Goal: Information Seeking & Learning: Learn about a topic

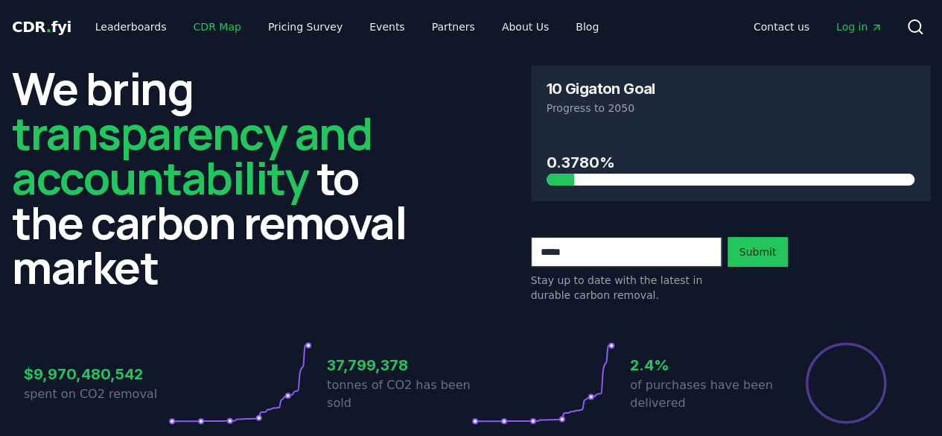
click at [207, 24] on link "CDR Map" at bounding box center [217, 26] width 71 height 27
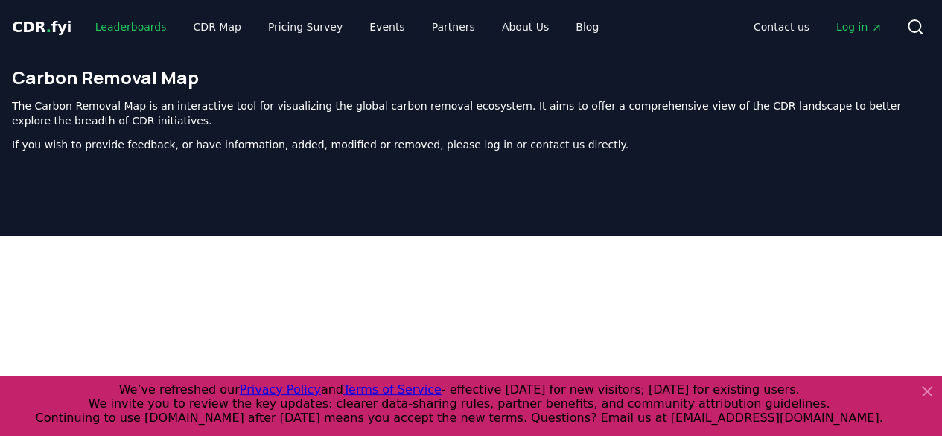
click at [108, 25] on link "Leaderboards" at bounding box center [130, 26] width 95 height 27
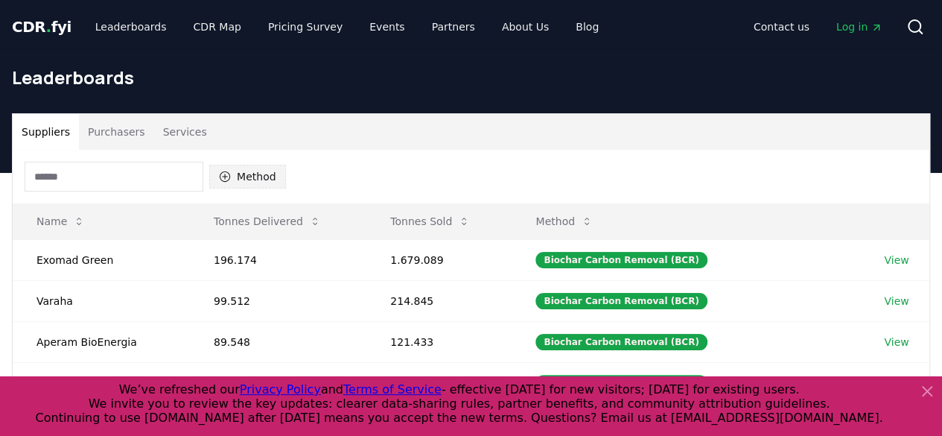
click at [246, 175] on button "Method" at bounding box center [247, 177] width 77 height 24
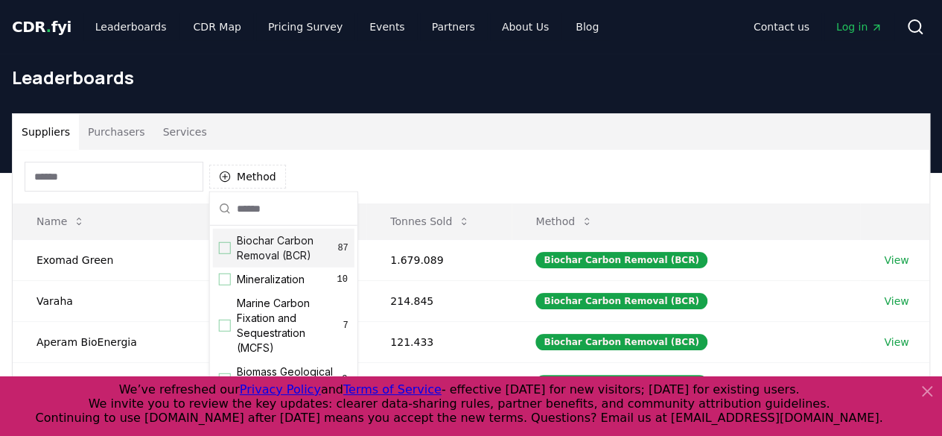
click at [226, 246] on div "Suggestions" at bounding box center [225, 248] width 12 height 12
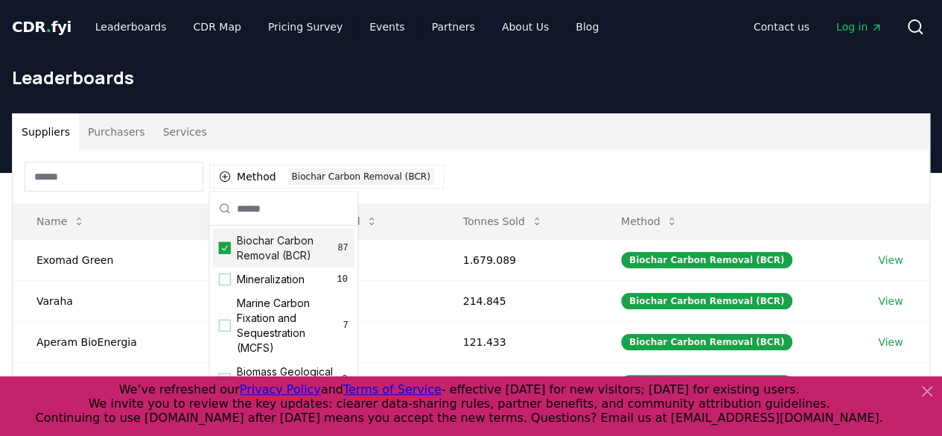
click at [579, 162] on div "Method 1 Biochar Carbon Removal (BCR)" at bounding box center [471, 177] width 917 height 54
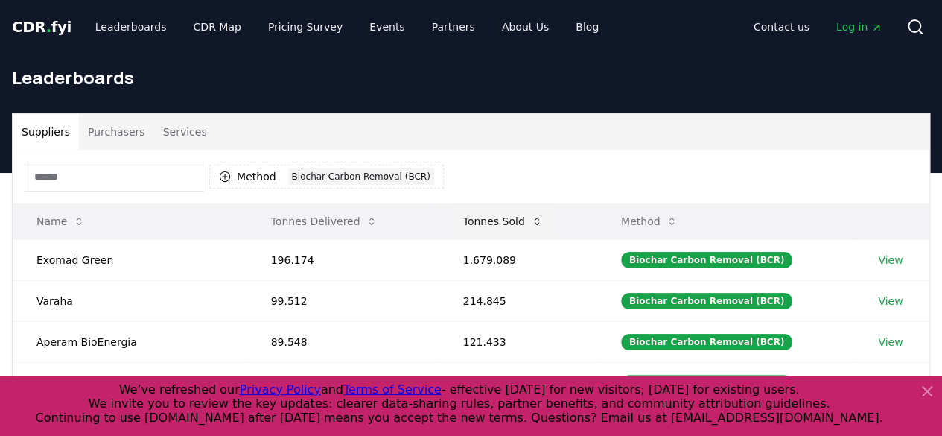
click at [521, 214] on button "Tonnes Sold" at bounding box center [503, 221] width 104 height 30
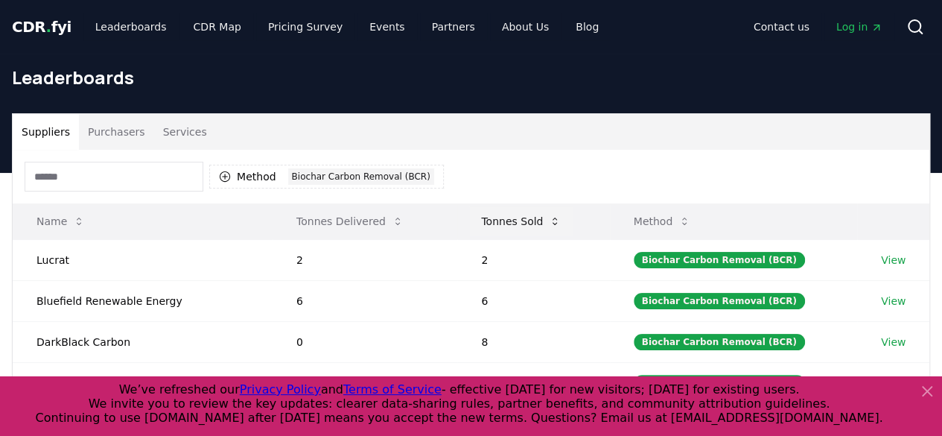
click at [521, 214] on button "Tonnes Sold" at bounding box center [521, 221] width 104 height 30
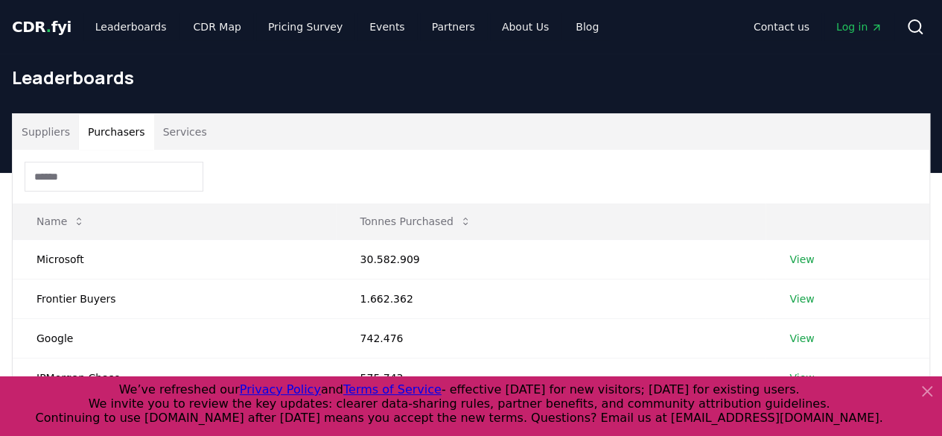
click at [128, 135] on button "Purchasers" at bounding box center [116, 132] width 75 height 36
click at [806, 261] on link "View" at bounding box center [801, 259] width 25 height 15
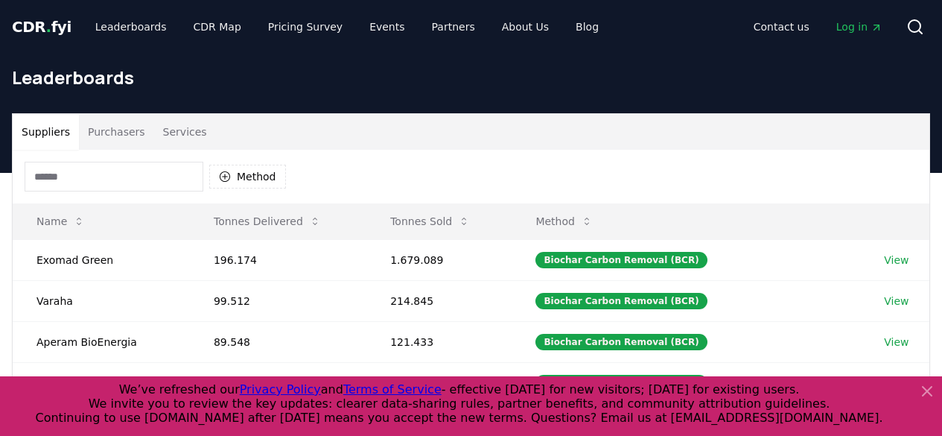
click at [923, 392] on icon at bounding box center [927, 391] width 18 height 18
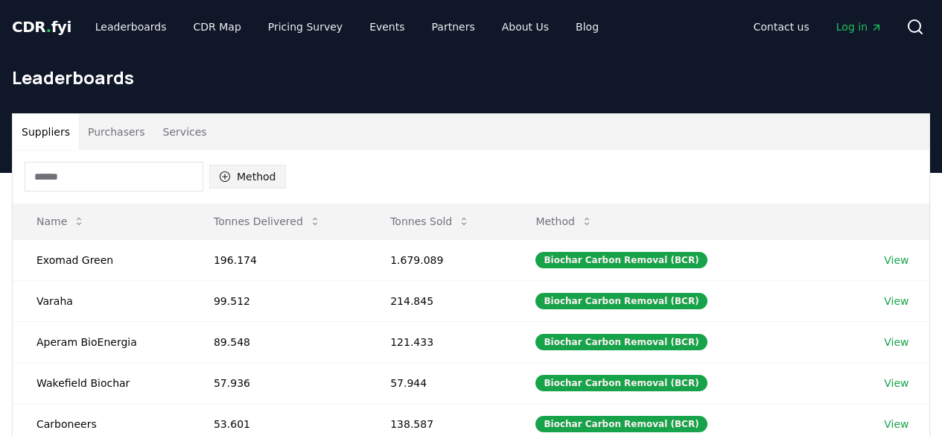
click at [275, 174] on button "Method" at bounding box center [247, 177] width 77 height 24
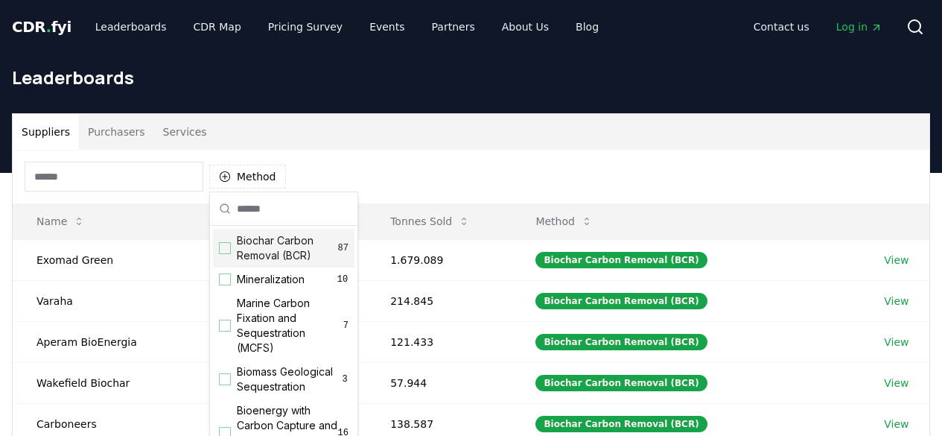
click at [226, 247] on div "Suggestions" at bounding box center [225, 248] width 12 height 12
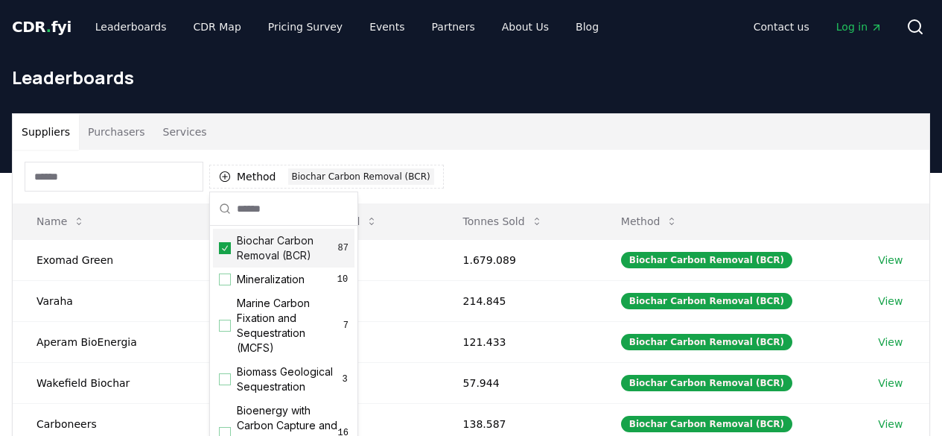
click at [494, 172] on div "Method 1 Biochar Carbon Removal (BCR)" at bounding box center [471, 177] width 917 height 54
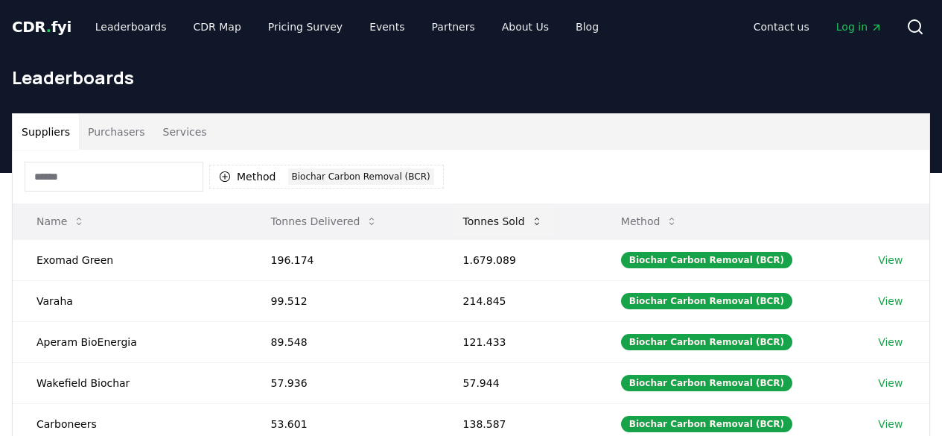
click at [475, 224] on button "Tonnes Sold" at bounding box center [503, 221] width 104 height 30
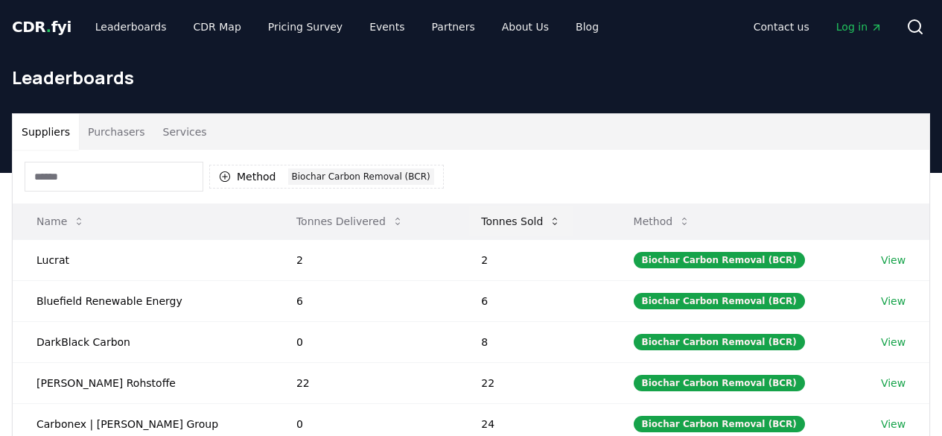
click at [475, 224] on button "Tonnes Sold" at bounding box center [521, 221] width 104 height 30
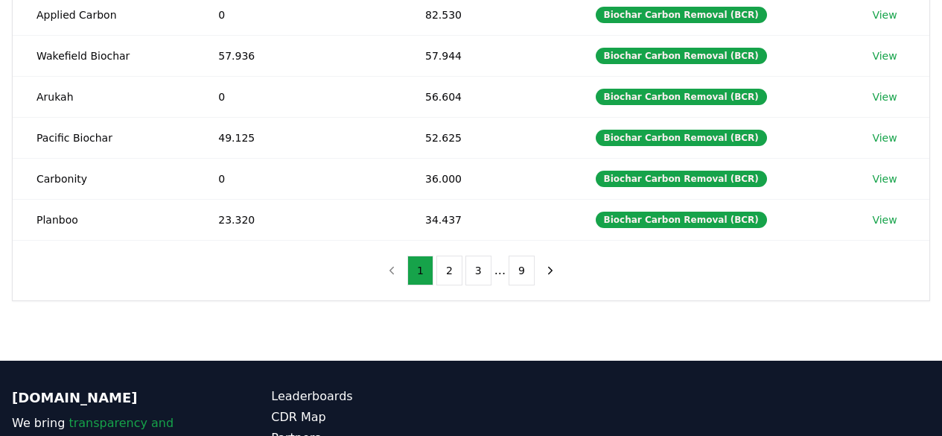
scroll to position [410, 0]
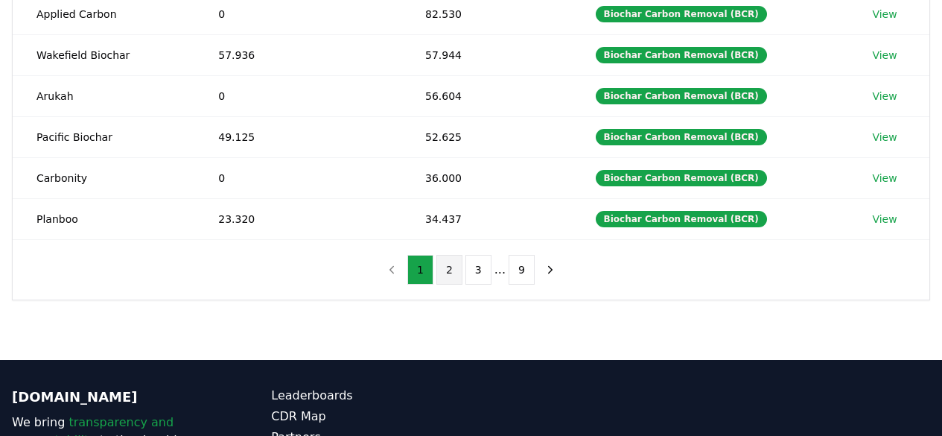
click at [454, 266] on button "2" at bounding box center [449, 270] width 26 height 30
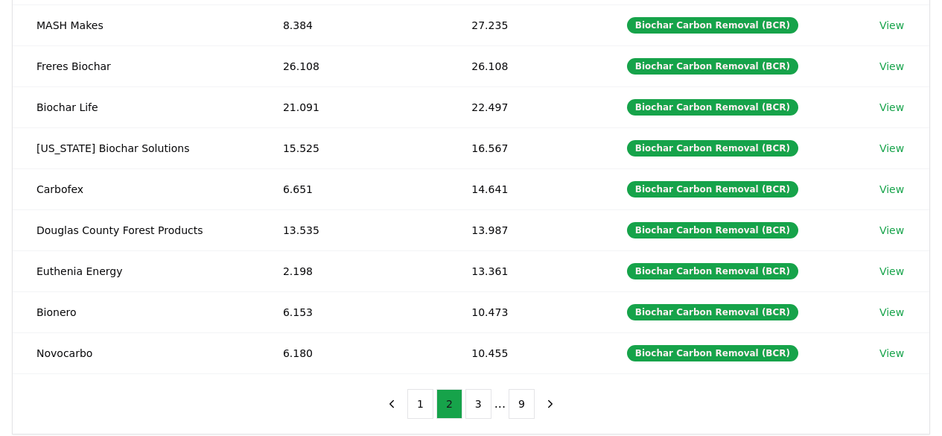
scroll to position [316, 0]
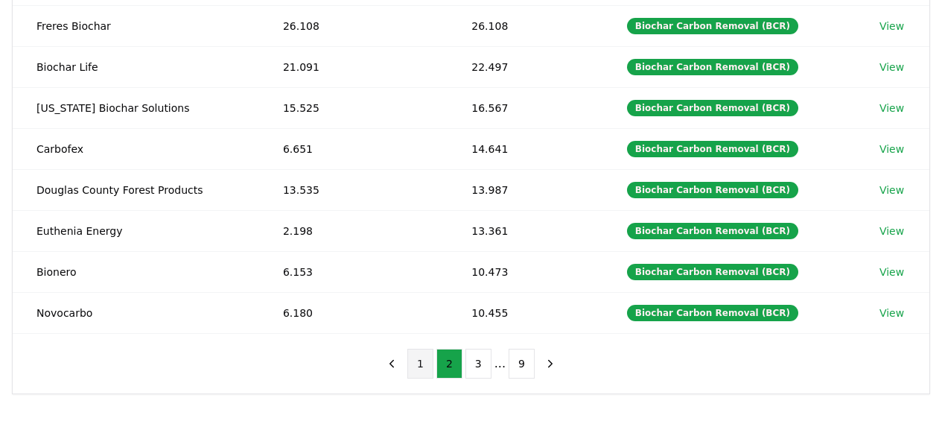
click at [424, 375] on button "1" at bounding box center [420, 364] width 26 height 30
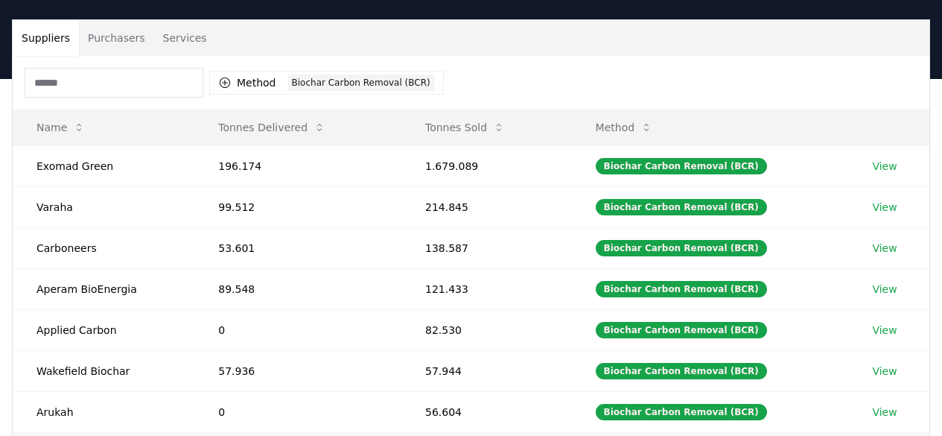
scroll to position [73, 0]
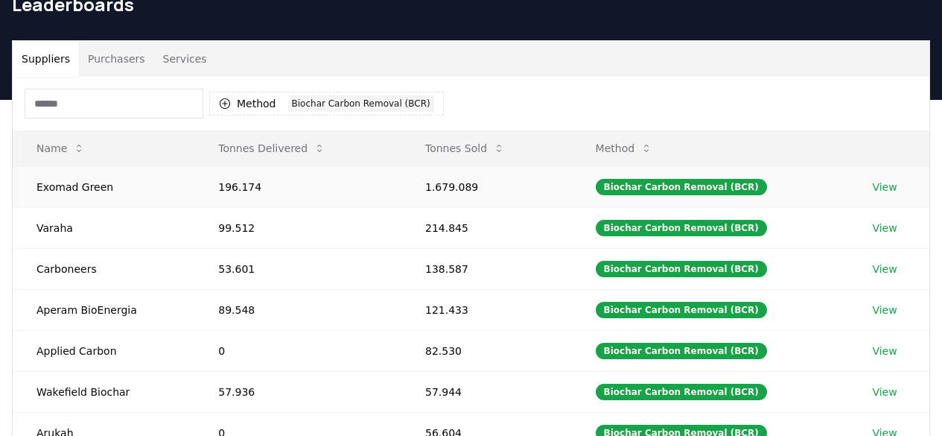
click at [887, 194] on td "View" at bounding box center [888, 186] width 81 height 41
click at [885, 188] on link "View" at bounding box center [884, 186] width 25 height 15
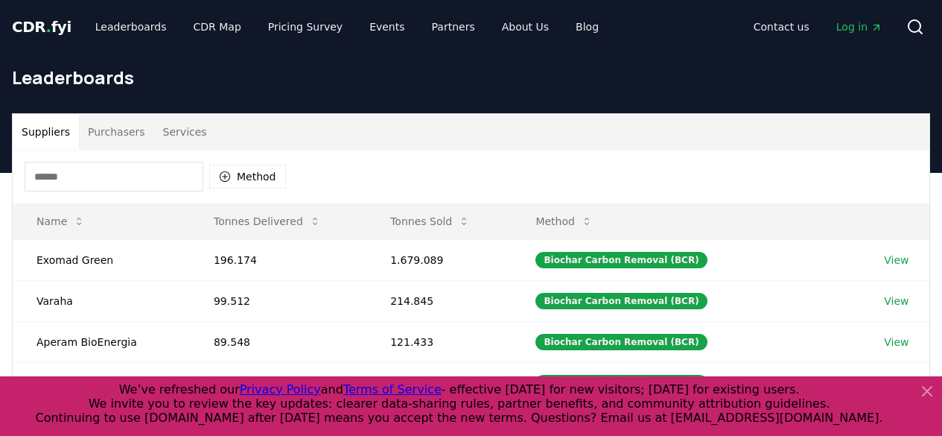
click at [102, 137] on button "Purchasers" at bounding box center [116, 132] width 75 height 36
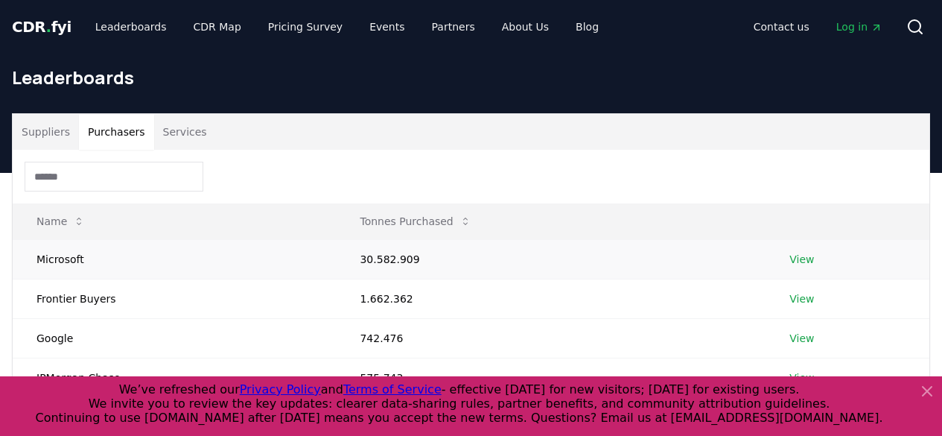
drag, startPoint x: 814, startPoint y: 261, endPoint x: 372, endPoint y: 252, distance: 441.7
click at [372, 252] on td "30.582.909" at bounding box center [551, 258] width 430 height 39
click at [799, 257] on link "View" at bounding box center [801, 259] width 25 height 15
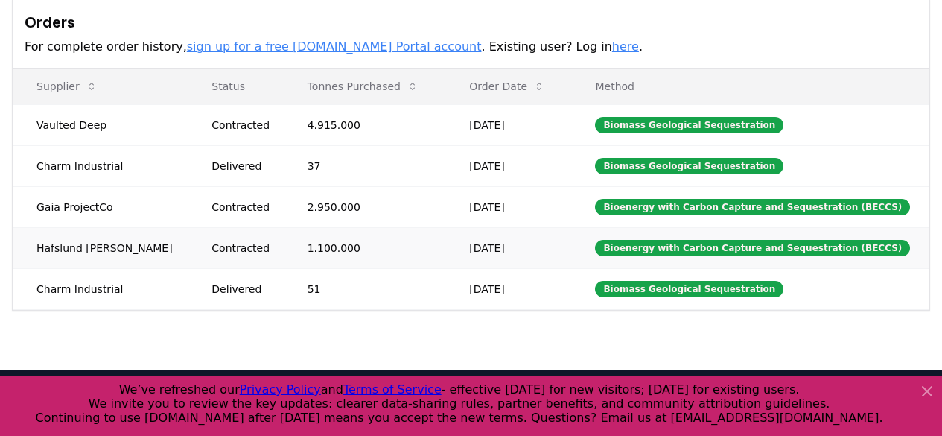
scroll to position [445, 0]
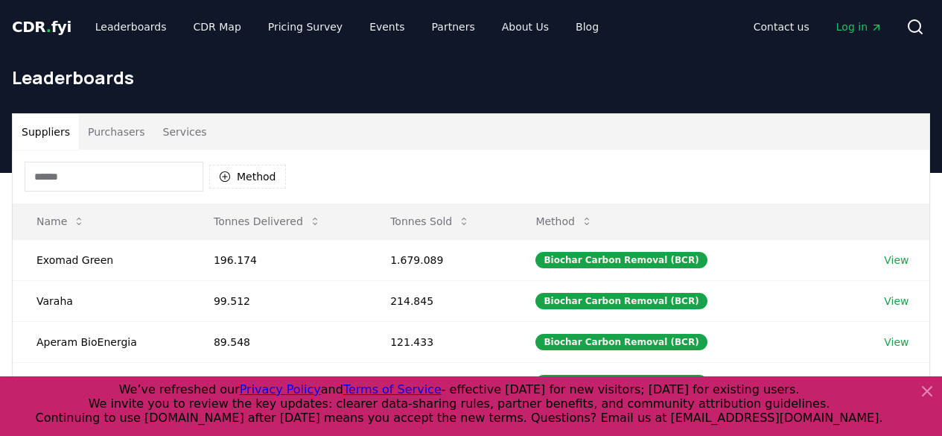
click at [140, 126] on button "Purchasers" at bounding box center [116, 132] width 75 height 36
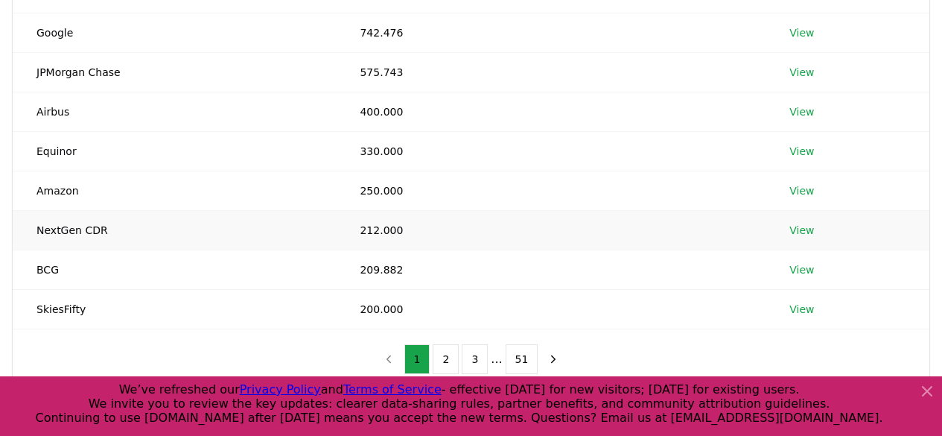
scroll to position [306, 0]
click at [455, 361] on button "2" at bounding box center [446, 358] width 26 height 30
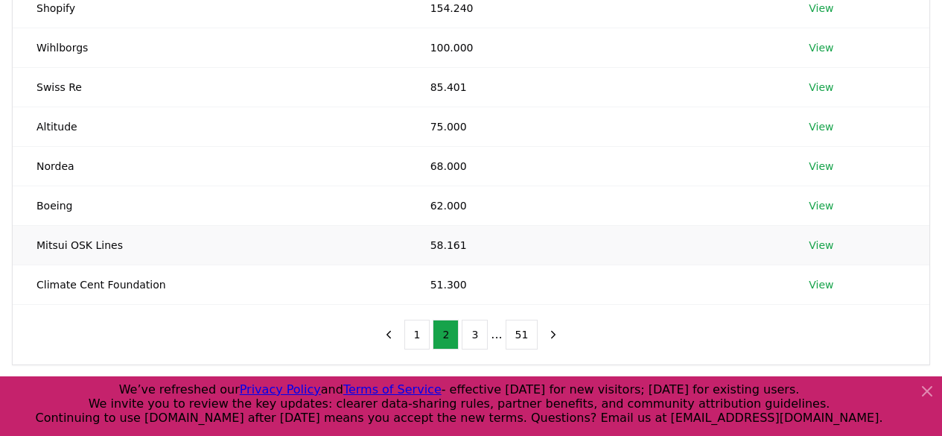
scroll to position [333, 0]
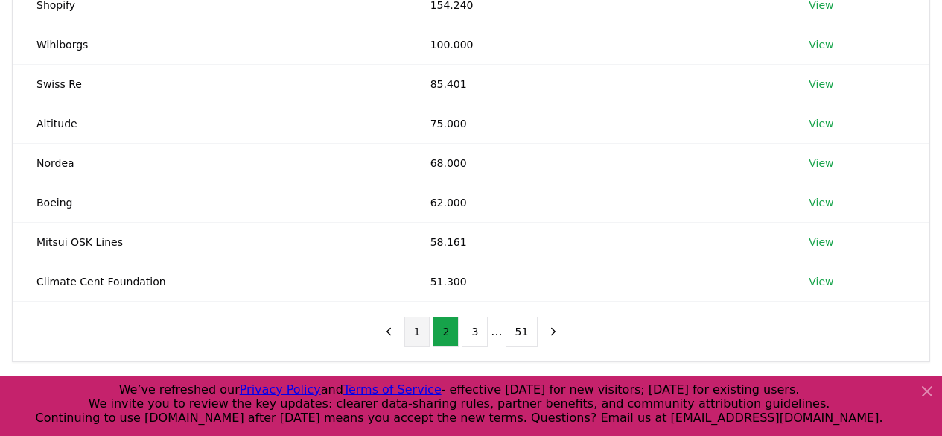
click at [417, 325] on button "1" at bounding box center [417, 331] width 26 height 30
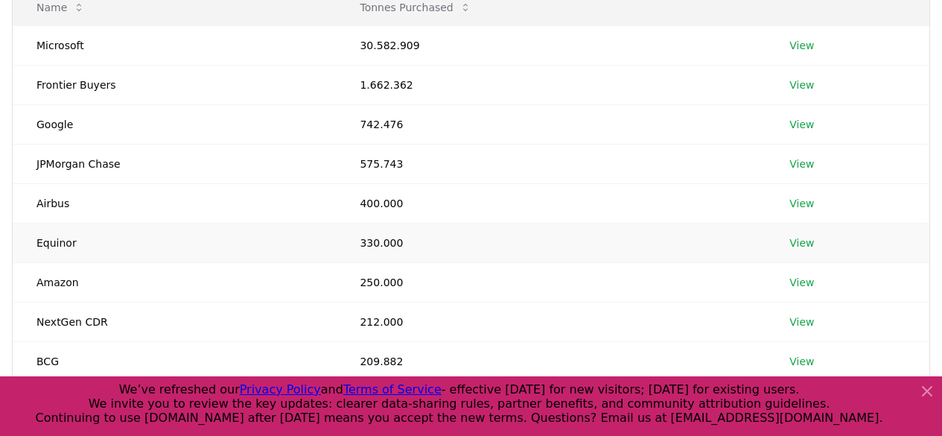
scroll to position [184, 0]
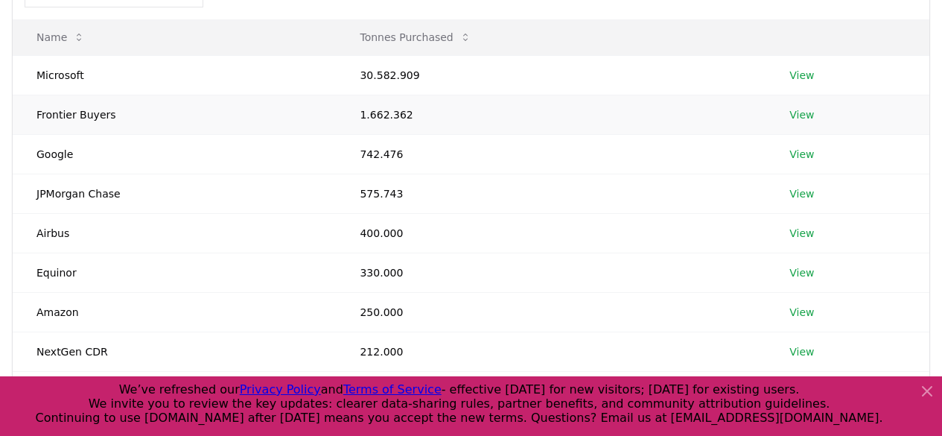
click at [799, 115] on link "View" at bounding box center [801, 114] width 25 height 15
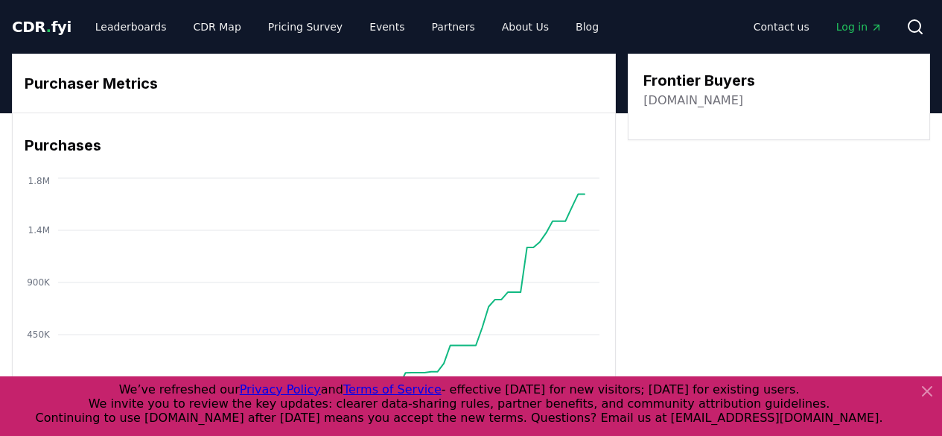
click at [658, 104] on link "[DOMAIN_NAME]" at bounding box center [693, 101] width 100 height 18
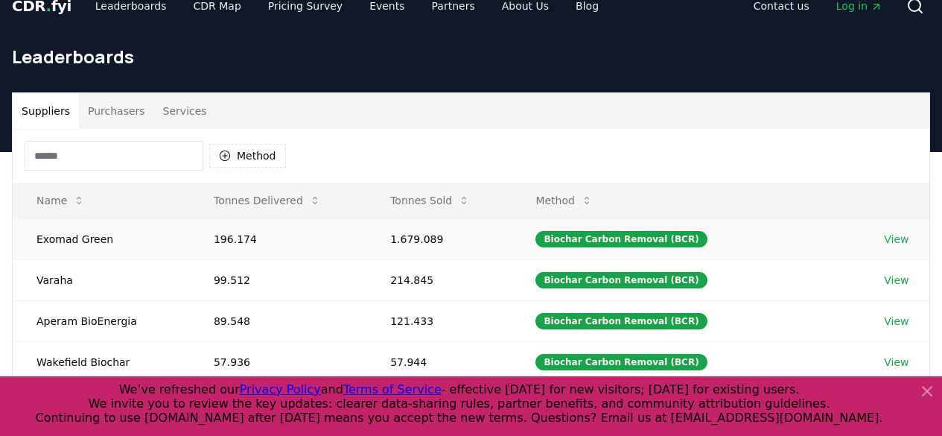
scroll to position [20, 0]
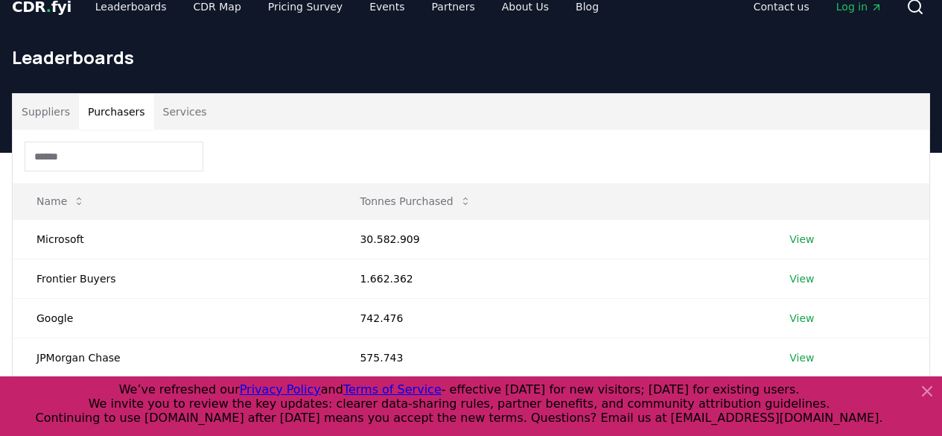
click at [104, 121] on button "Purchasers" at bounding box center [116, 112] width 75 height 36
drag, startPoint x: 360, startPoint y: 236, endPoint x: 413, endPoint y: 238, distance: 52.9
click at [413, 238] on td "30.582.909" at bounding box center [551, 238] width 430 height 39
